Goal: Information Seeking & Learning: Learn about a topic

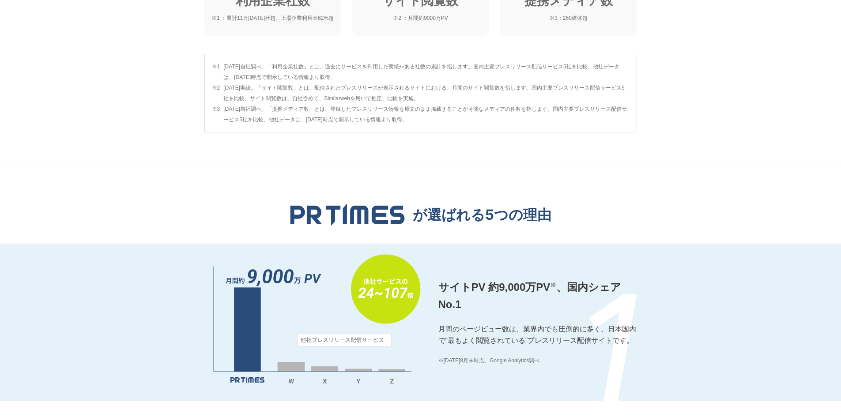
scroll to position [662, 0]
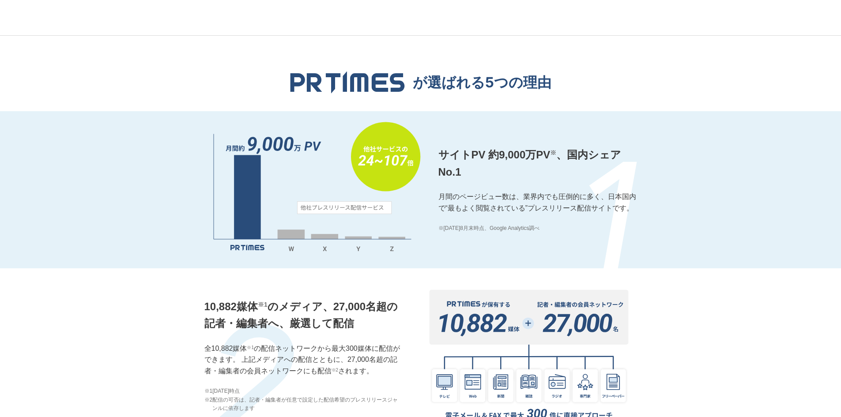
click at [468, 154] on p "サイトPV 約9,000万PV ※ 、国内シェアNo.1" at bounding box center [537, 164] width 199 height 34
drag, startPoint x: 469, startPoint y: 175, endPoint x: 433, endPoint y: 149, distance: 45.2
click at [433, 149] on div "サイトPV 約9,000万PV ※ 、国内シェアNo.1 月間のページビュー数は、業界内でも圧倒的に多く、日本国内で“最もよく閲覧されている”プレスリリース配…" at bounding box center [420, 189] width 433 height 157
copy p "サイトPV 約9,000万PV ※ 、国内シェアNo.1"
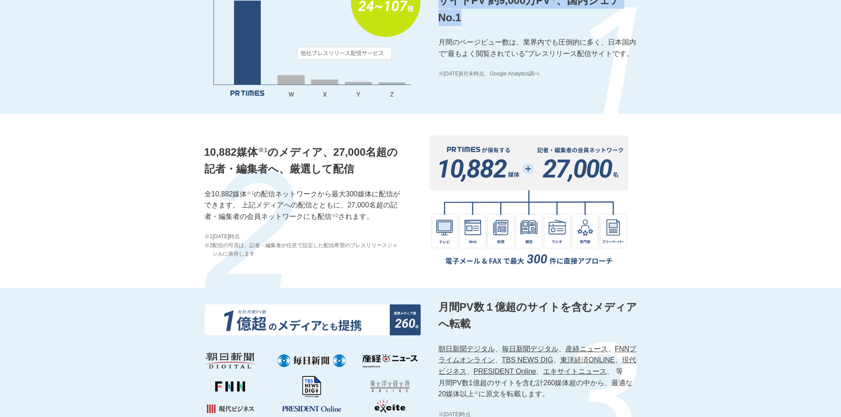
scroll to position [883, 0]
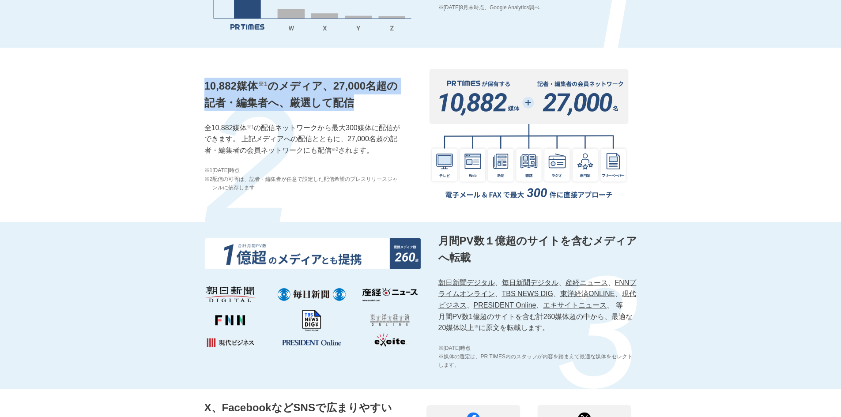
drag, startPoint x: 367, startPoint y: 107, endPoint x: 173, endPoint y: 91, distance: 194.5
click at [173, 91] on div "10,882媒体 ※1 のメディア、27,000名超の記者・編集者へ、厳選して配信 全10,882媒体 ※1 の配信ネットワークから最大300媒体に配信ができ…" at bounding box center [420, 135] width 841 height 174
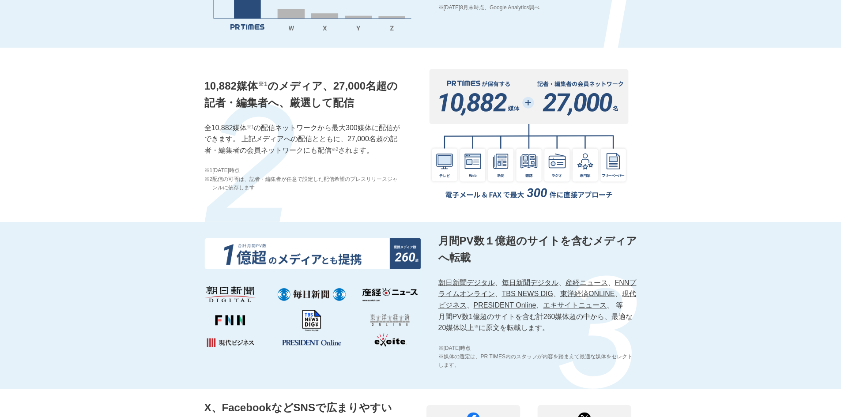
click at [294, 138] on p "全10,882媒体 ※1 の配信ネットワークから最大300媒体に配信ができます。 上記メディアへの配信とともに、27,000名超の記者・編集者の会員ネットワー…" at bounding box center [303, 139] width 199 height 34
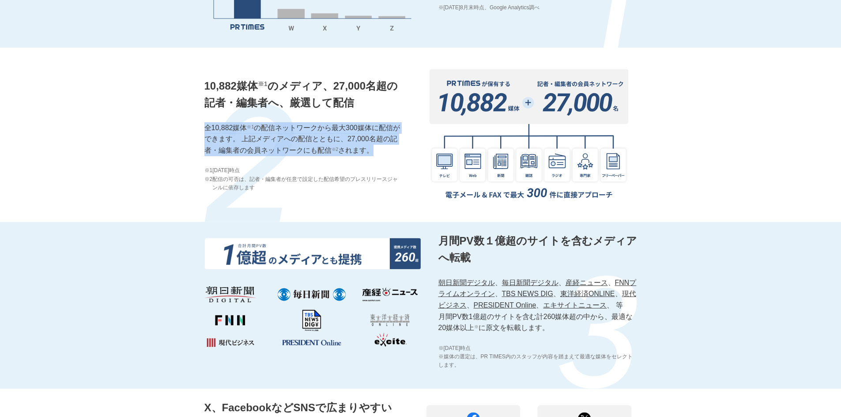
drag, startPoint x: 374, startPoint y: 150, endPoint x: 192, endPoint y: 125, distance: 183.7
click at [192, 125] on div "10,882媒体 ※1 のメディア、27,000名超の記者・編集者へ、厳選して配信 全10,882媒体 ※1 の配信ネットワークから最大300媒体に配信ができ…" at bounding box center [420, 135] width 841 height 174
copy p "全10,882媒体 ※1 の配信ネットワークから最大300媒体に配信ができます。 上記メディアへの配信とともに、27,000名超の記者・編集者の会員ネットワー…"
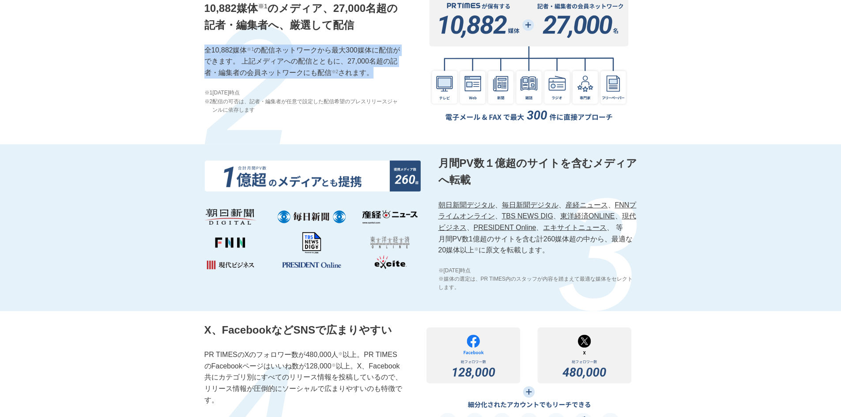
scroll to position [1060, 0]
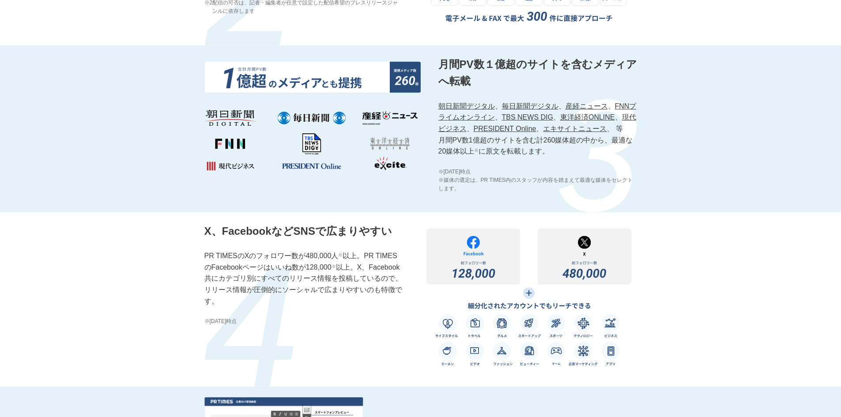
click at [493, 79] on p "月間PV数１億超のサイトを含むメディアへ転載" at bounding box center [537, 73] width 199 height 34
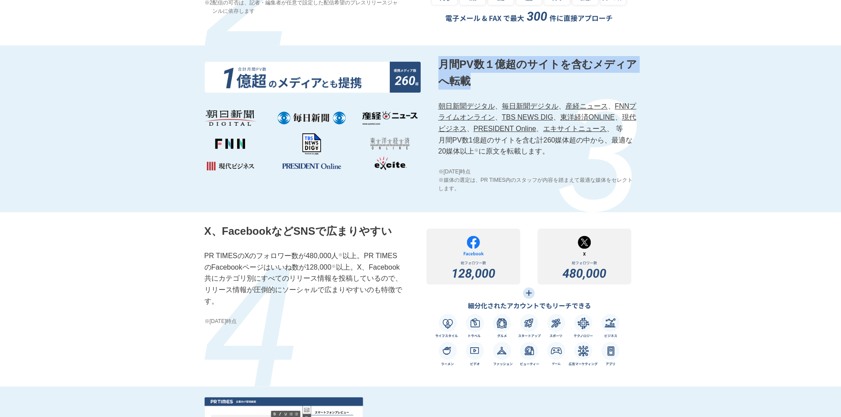
drag, startPoint x: 510, startPoint y: 83, endPoint x: 438, endPoint y: 60, distance: 74.9
click at [438, 60] on p "月間PV数１億超のサイトを含むメディアへ転載" at bounding box center [537, 73] width 199 height 34
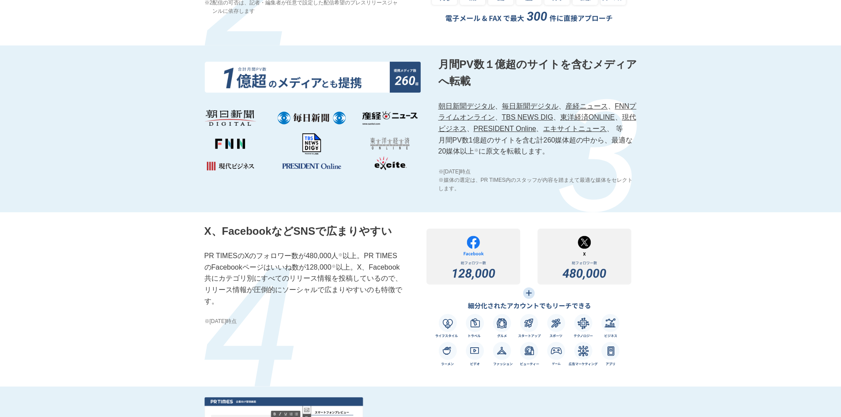
click at [500, 157] on p "朝日新聞デジタル 、 毎日新聞デジタル 、 産経ニュース 、 FNNプライムオンライン 、 TBS NEWS DIG 、 東洋経済ONLINE 、 現代ビジネ…" at bounding box center [537, 129] width 199 height 57
drag, startPoint x: 439, startPoint y: 152, endPoint x: 555, endPoint y: 167, distance: 117.5
click at [555, 157] on p "朝日新聞デジタル 、 毎日新聞デジタル 、 産経ニュース 、 FNNプライムオンライン 、 TBS NEWS DIG 、 東洋経済ONLINE 、 現代ビジネ…" at bounding box center [537, 129] width 199 height 57
copy p "月間PV数1億超のサイトを含む計260媒体超の中から、最適な20媒体以上 ※ に原文を転載します。"
click at [478, 205] on div "月間PV数１億超のサイトを含むメディアへ転載 朝日新聞デジタル 、 毎日新聞デジタル 、 産経ニュース 、 FNNプライムオンライン 、 TBS NEWS D…" at bounding box center [420, 128] width 433 height 167
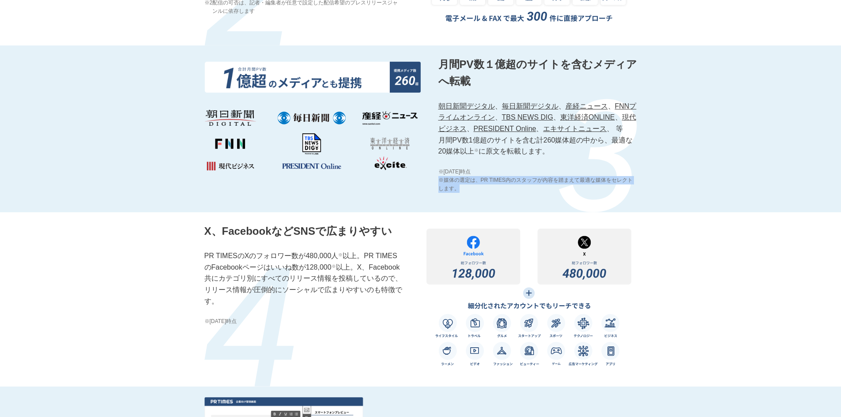
drag, startPoint x: 480, startPoint y: 204, endPoint x: 439, endPoint y: 193, distance: 41.9
click at [439, 193] on span "※媒体の選定は、PR TIMES内のスタッフが内容を踏まえて最適な媒体をセレクトします。" at bounding box center [537, 184] width 199 height 17
click at [463, 193] on span "※媒体の選定は、PR TIMES内のスタッフが内容を踏まえて最適な媒体をセレクトします。" at bounding box center [537, 184] width 199 height 17
drag, startPoint x: 470, startPoint y: 202, endPoint x: 434, endPoint y: 191, distance: 38.4
click at [434, 191] on div "月間PV数１億超のサイトを含むメディアへ転載 朝日新聞デジタル 、 毎日新聞デジタル 、 産経ニュース 、 FNNプライムオンライン 、 TBS NEWS D…" at bounding box center [420, 128] width 433 height 167
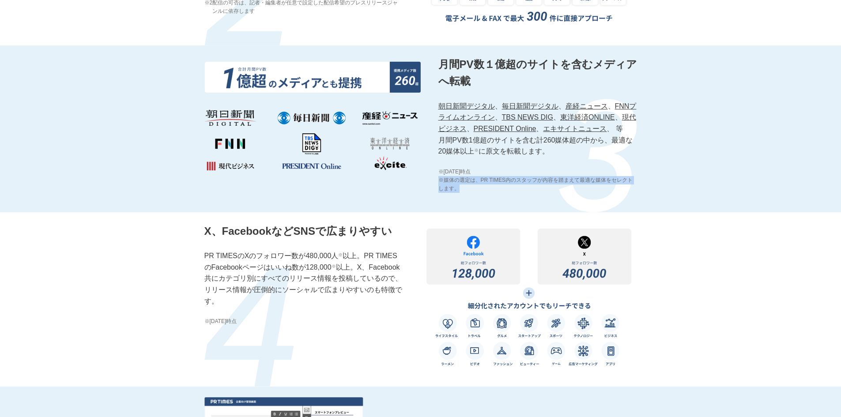
copy span "※媒体の選定は、PR TIMES内のスタッフが内容を踏まえて最適な媒体をセレクトします。"
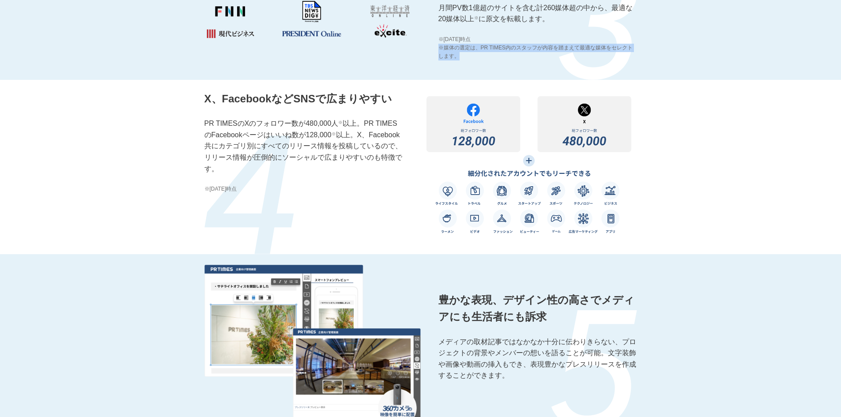
scroll to position [1413, 0]
